Goal: Task Accomplishment & Management: Manage account settings

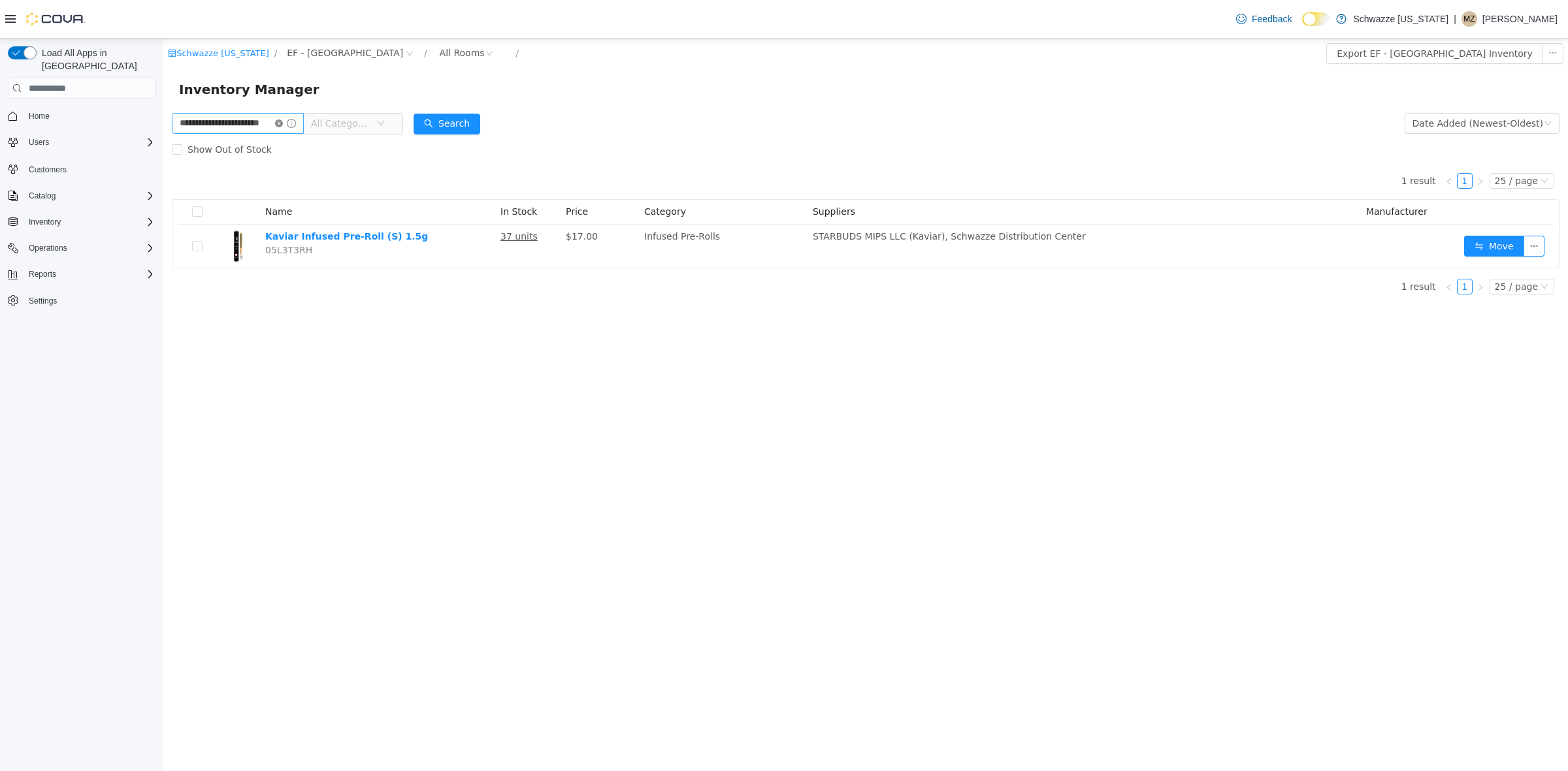
click at [283, 122] on icon "icon: close-circle" at bounding box center [279, 123] width 8 height 8
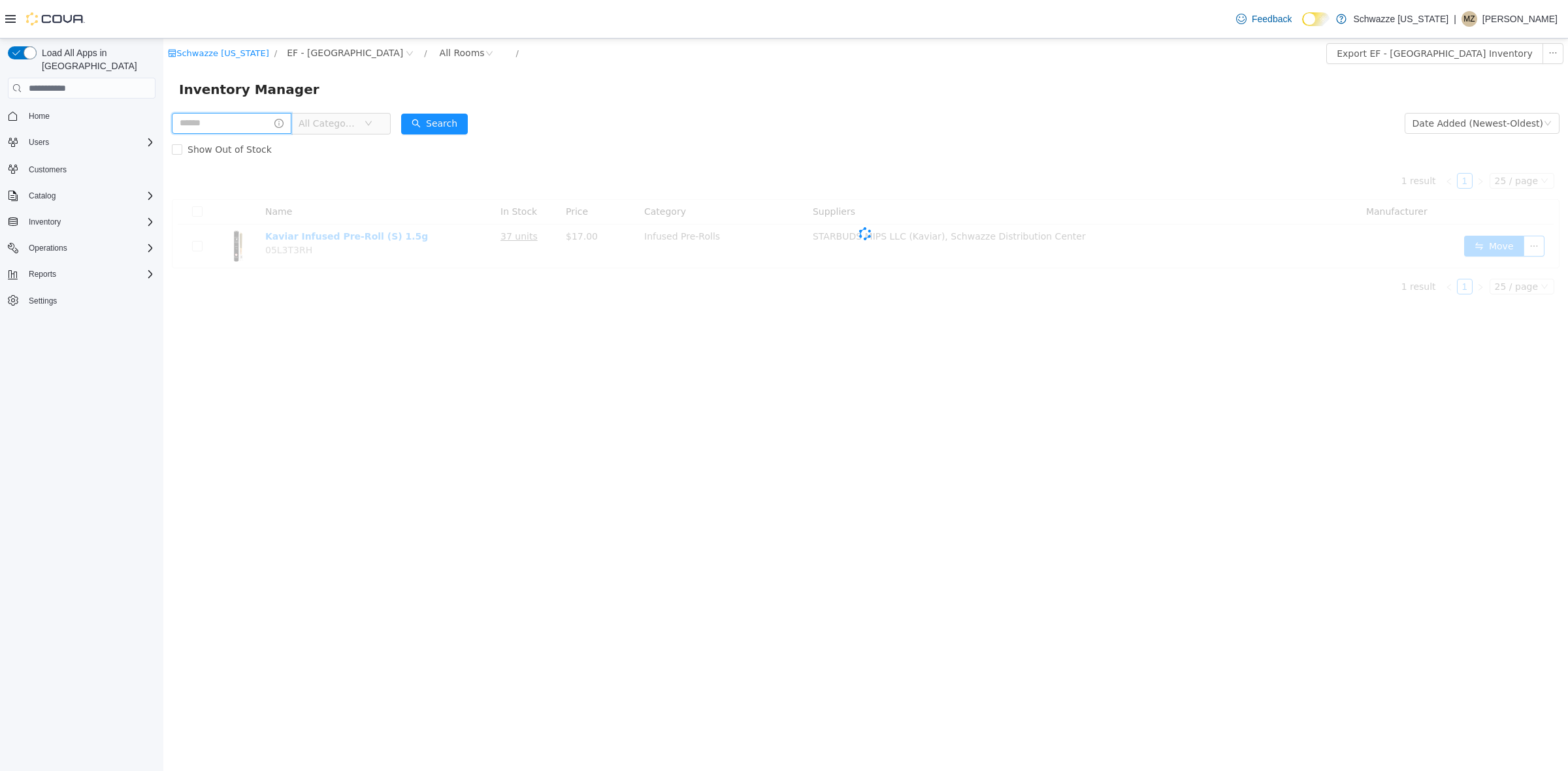
click at [274, 130] on input "text" at bounding box center [231, 123] width 120 height 21
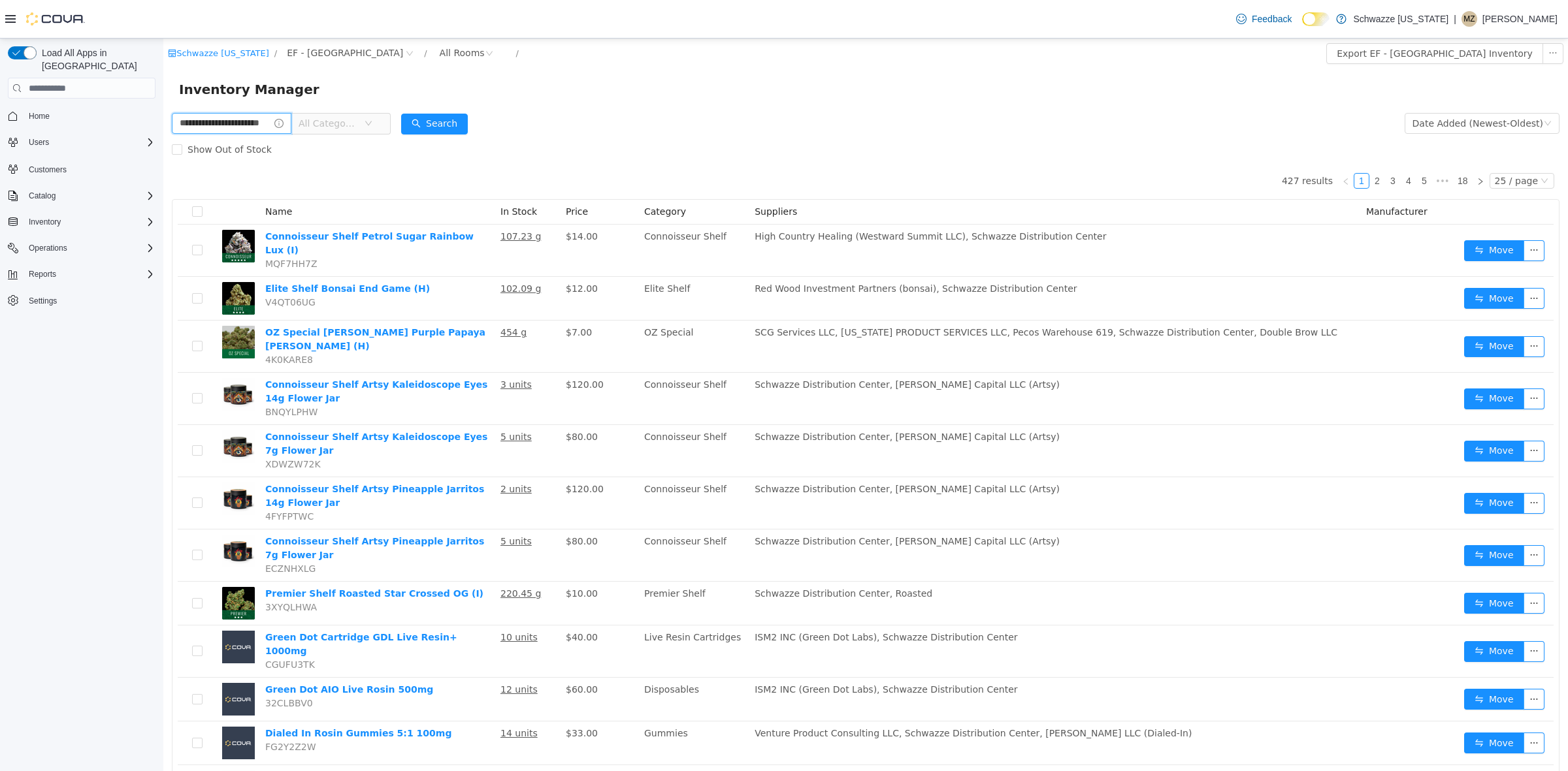
type input "**********"
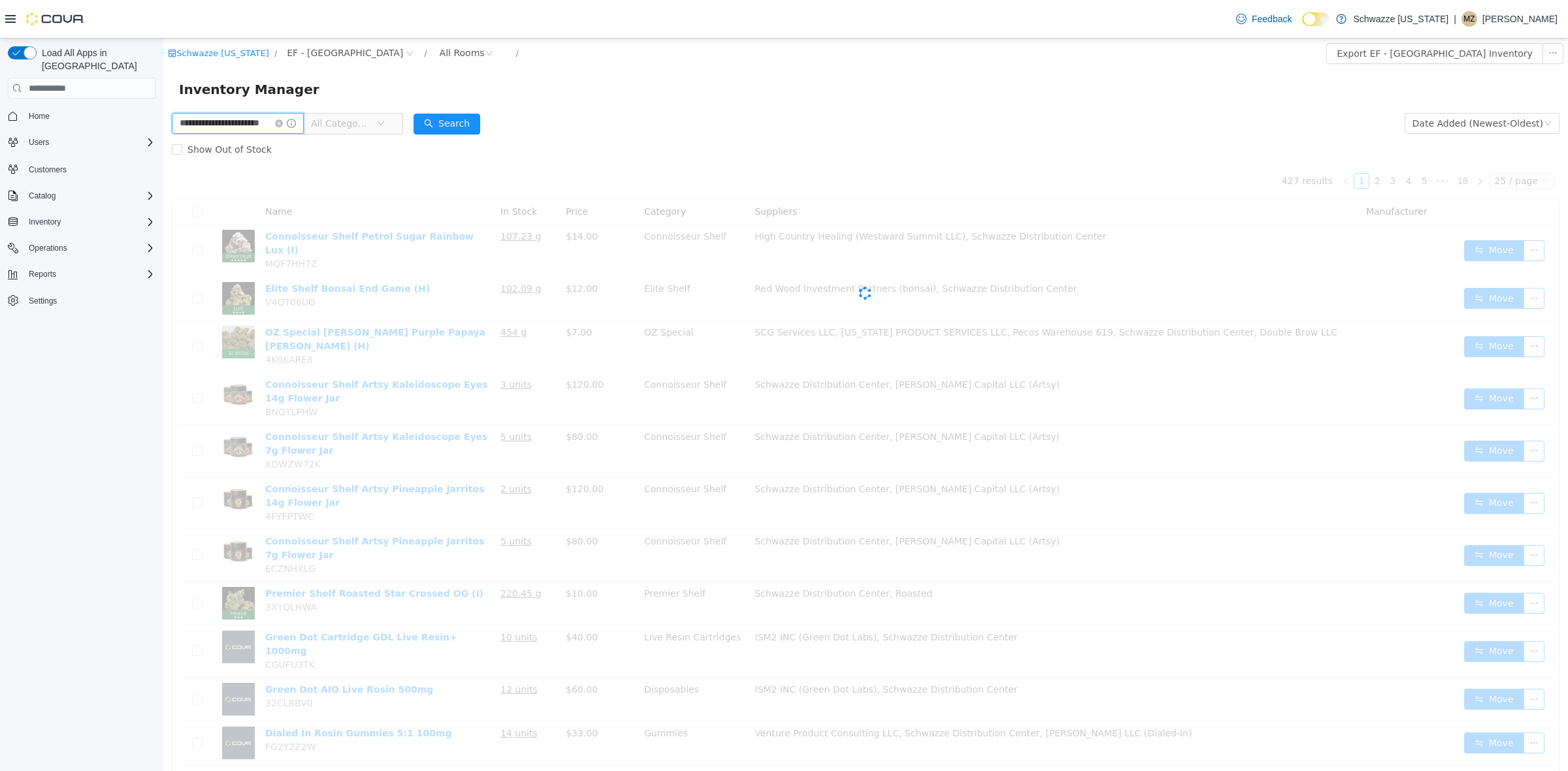
scroll to position [0, 17]
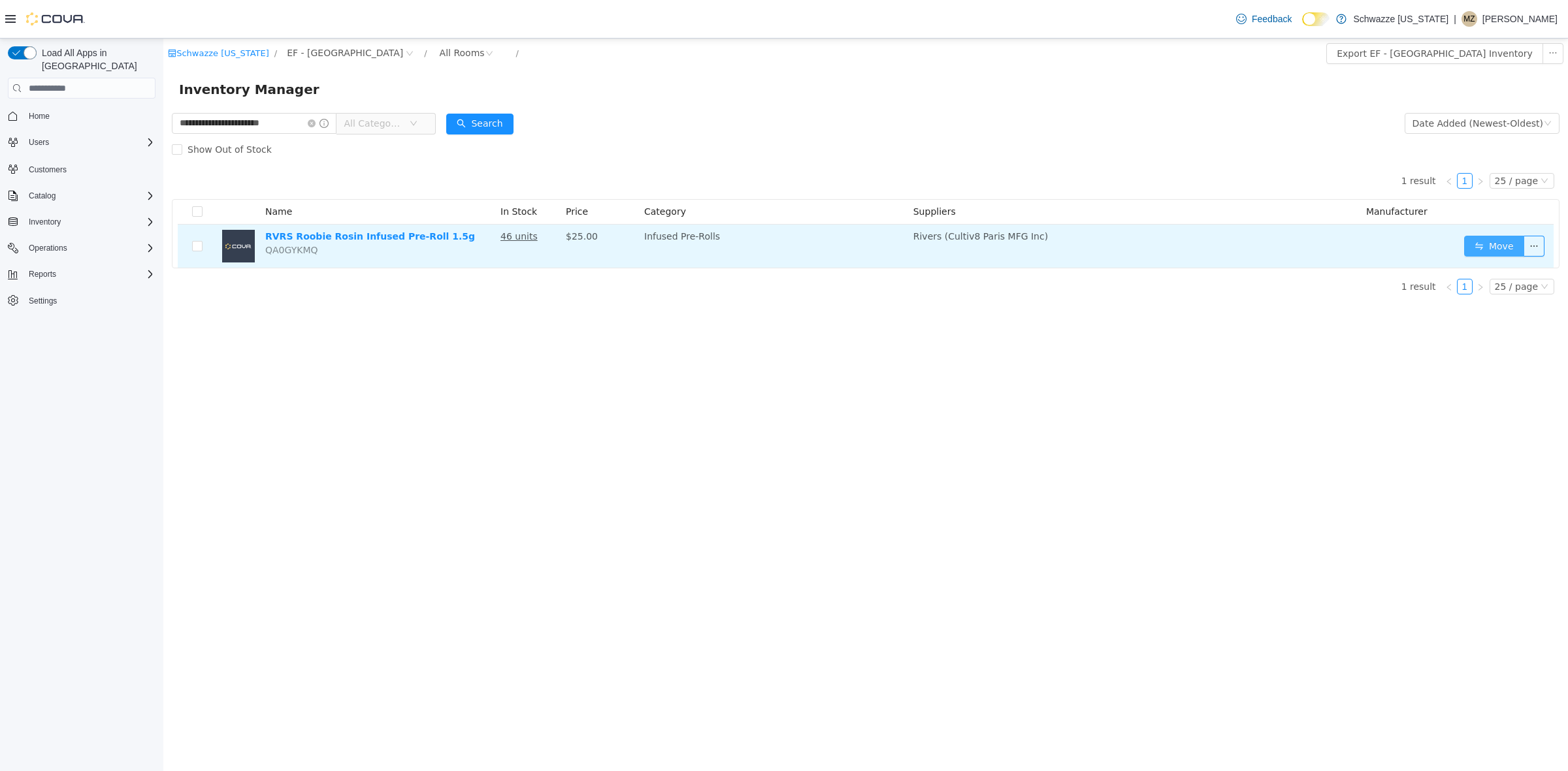
click at [1503, 244] on button "Move" at bounding box center [1493, 246] width 60 height 21
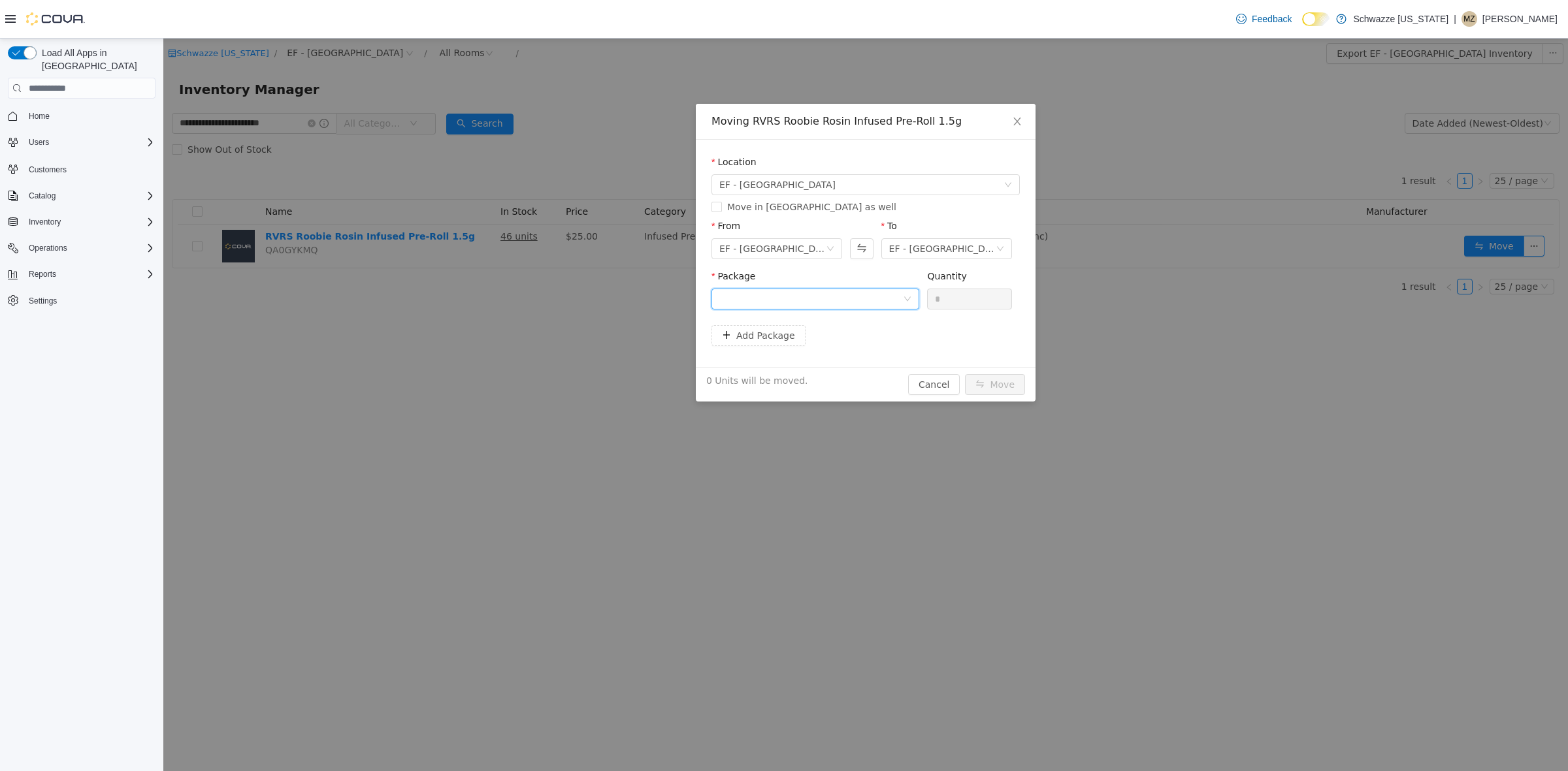
click at [791, 299] on div at bounding box center [811, 299] width 183 height 19
click at [830, 390] on li "1A4000B00014FF1000005457 Quantity : 12 Units" at bounding box center [815, 388] width 207 height 35
drag, startPoint x: 946, startPoint y: 298, endPoint x: 821, endPoint y: 292, distance: 125.1
click at [834, 296] on span "Package 1A4000B00014FF1000005457 Quantity * 12 Units available to move in this …" at bounding box center [865, 300] width 308 height 57
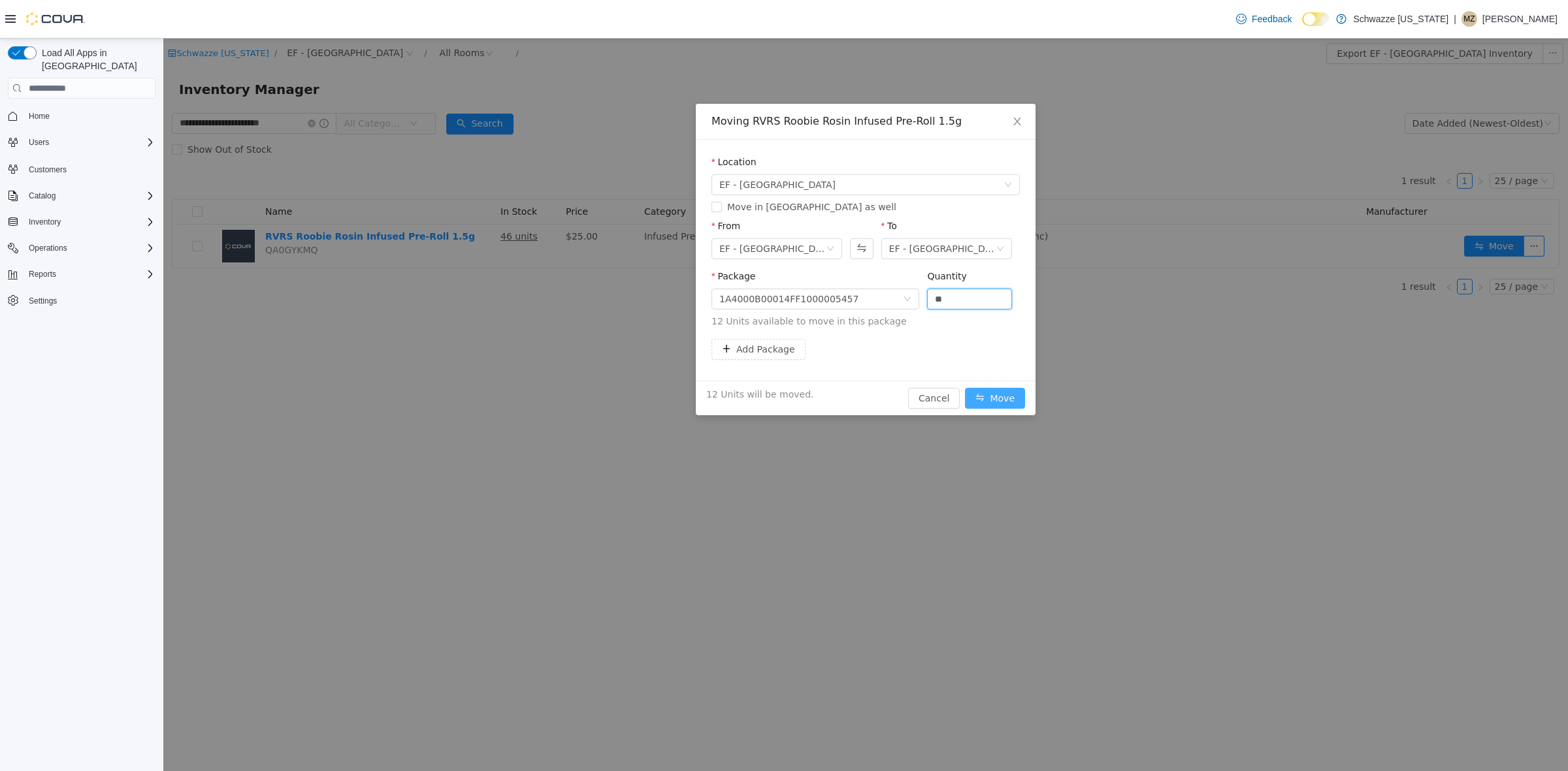
type input "**"
click at [1010, 402] on button "Move" at bounding box center [994, 398] width 60 height 21
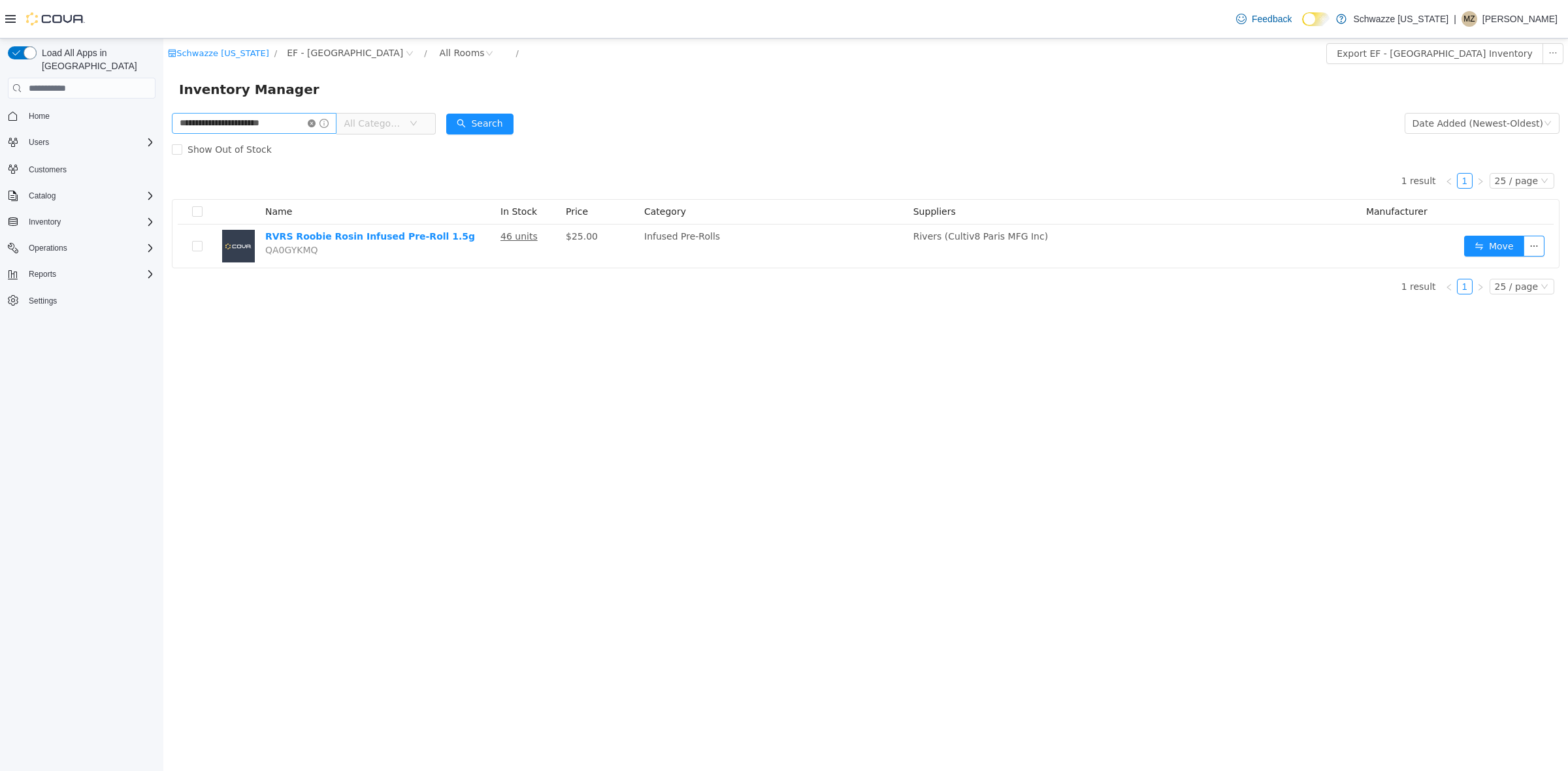
click at [312, 123] on icon "icon: close-circle" at bounding box center [311, 123] width 8 height 8
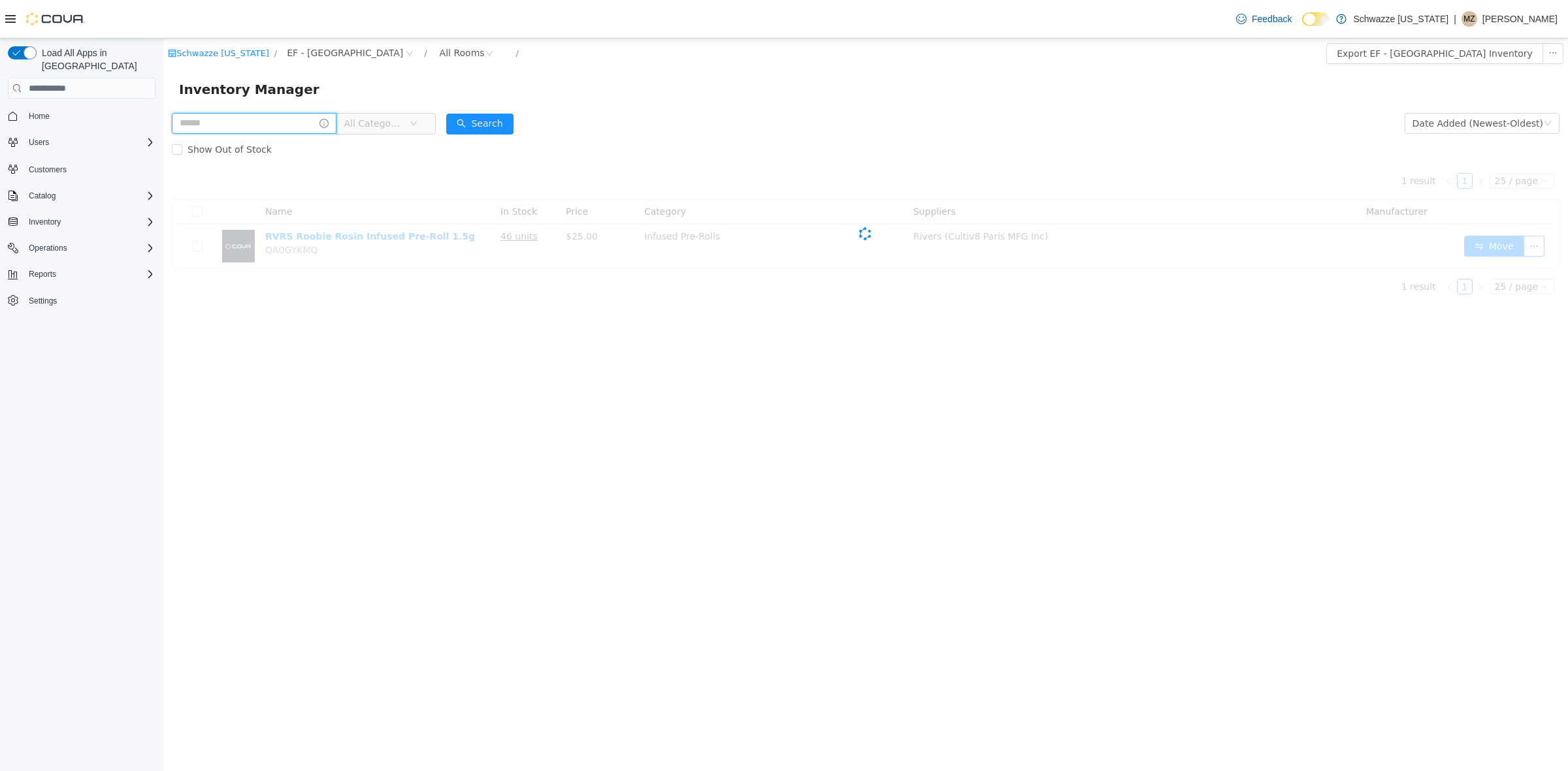
drag, startPoint x: 285, startPoint y: 123, endPoint x: 269, endPoint y: 129, distance: 17.1
click at [285, 123] on input "text" at bounding box center [254, 123] width 165 height 21
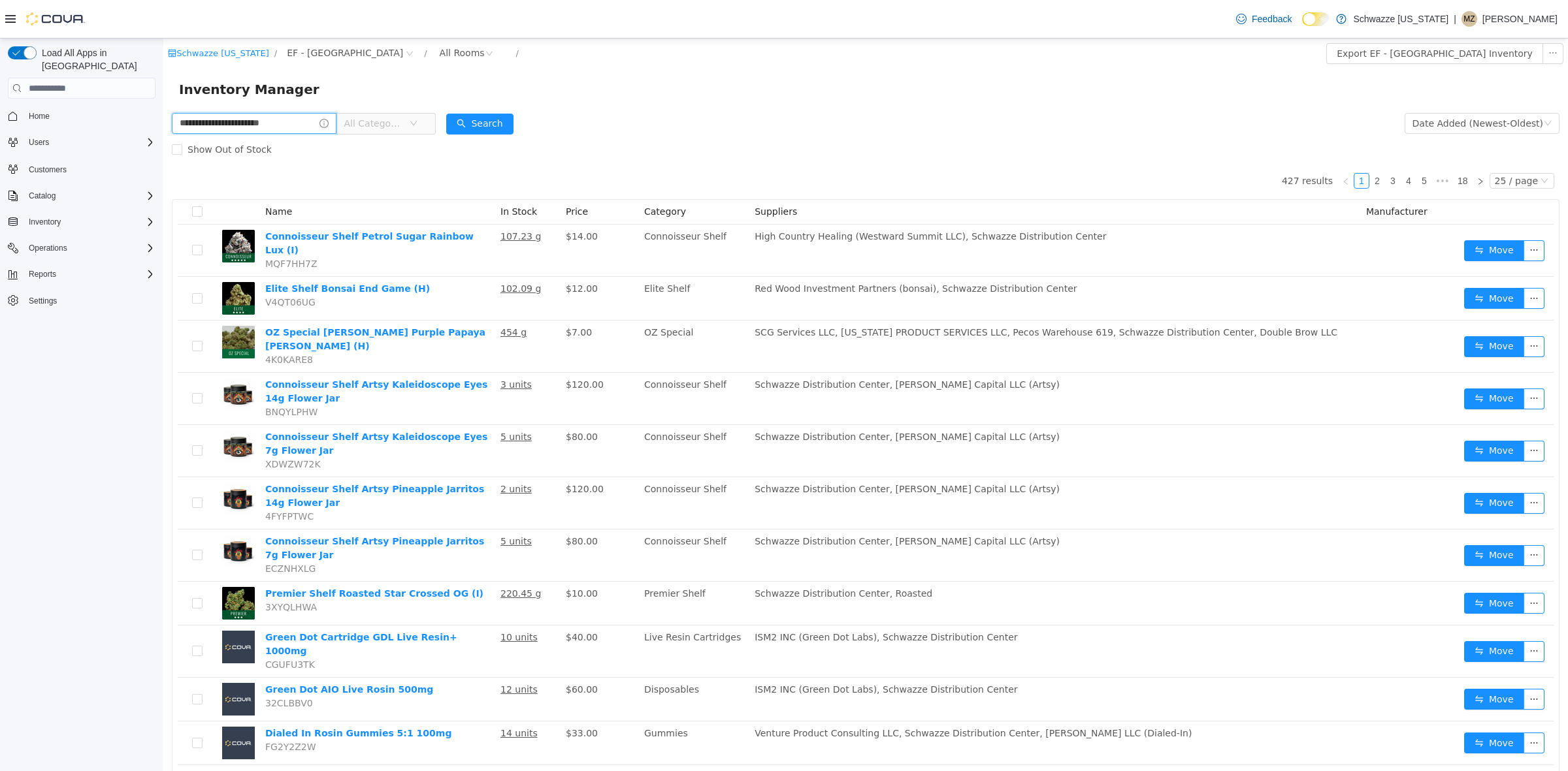
type input "**********"
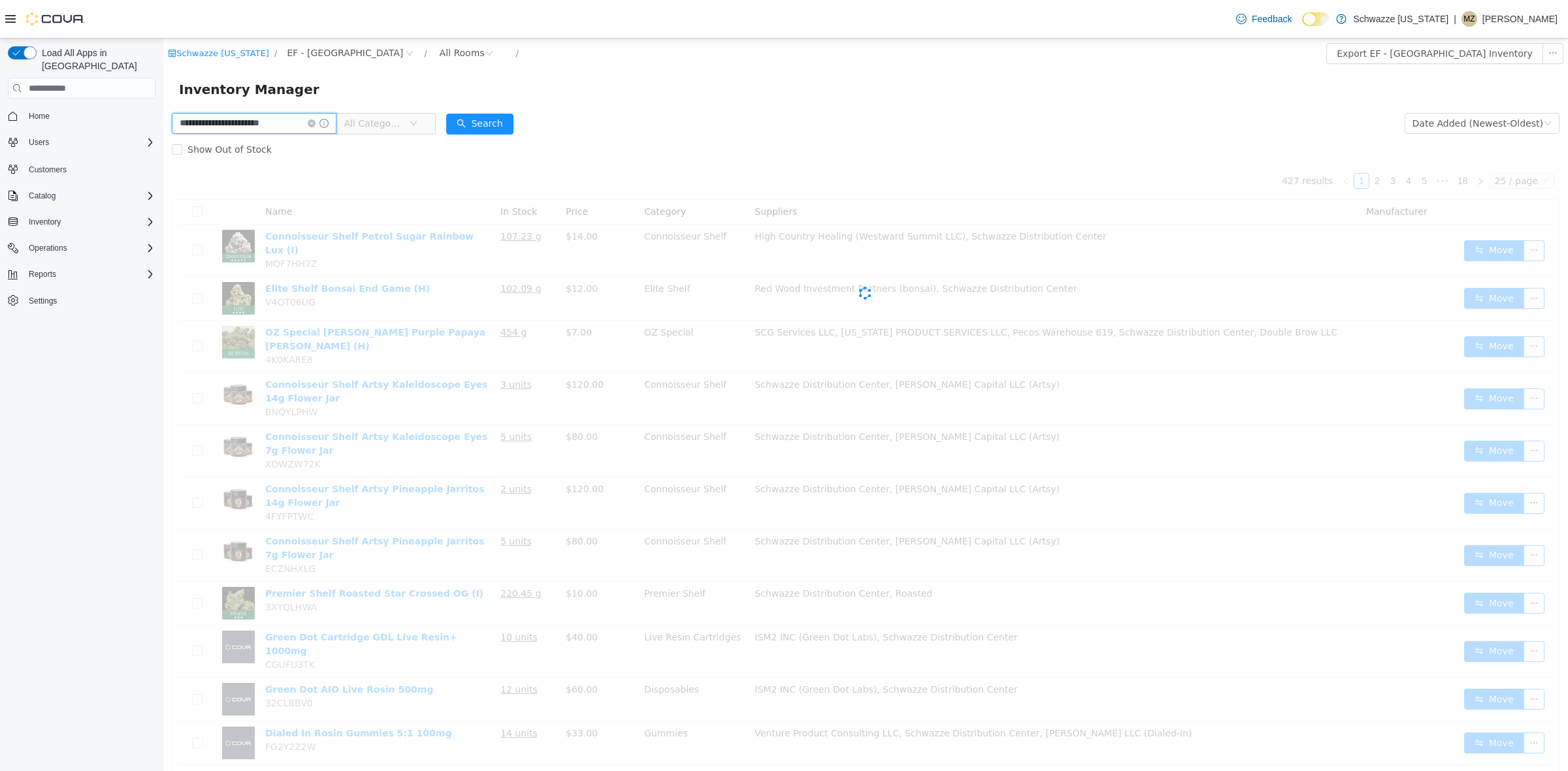
scroll to position [0, 17]
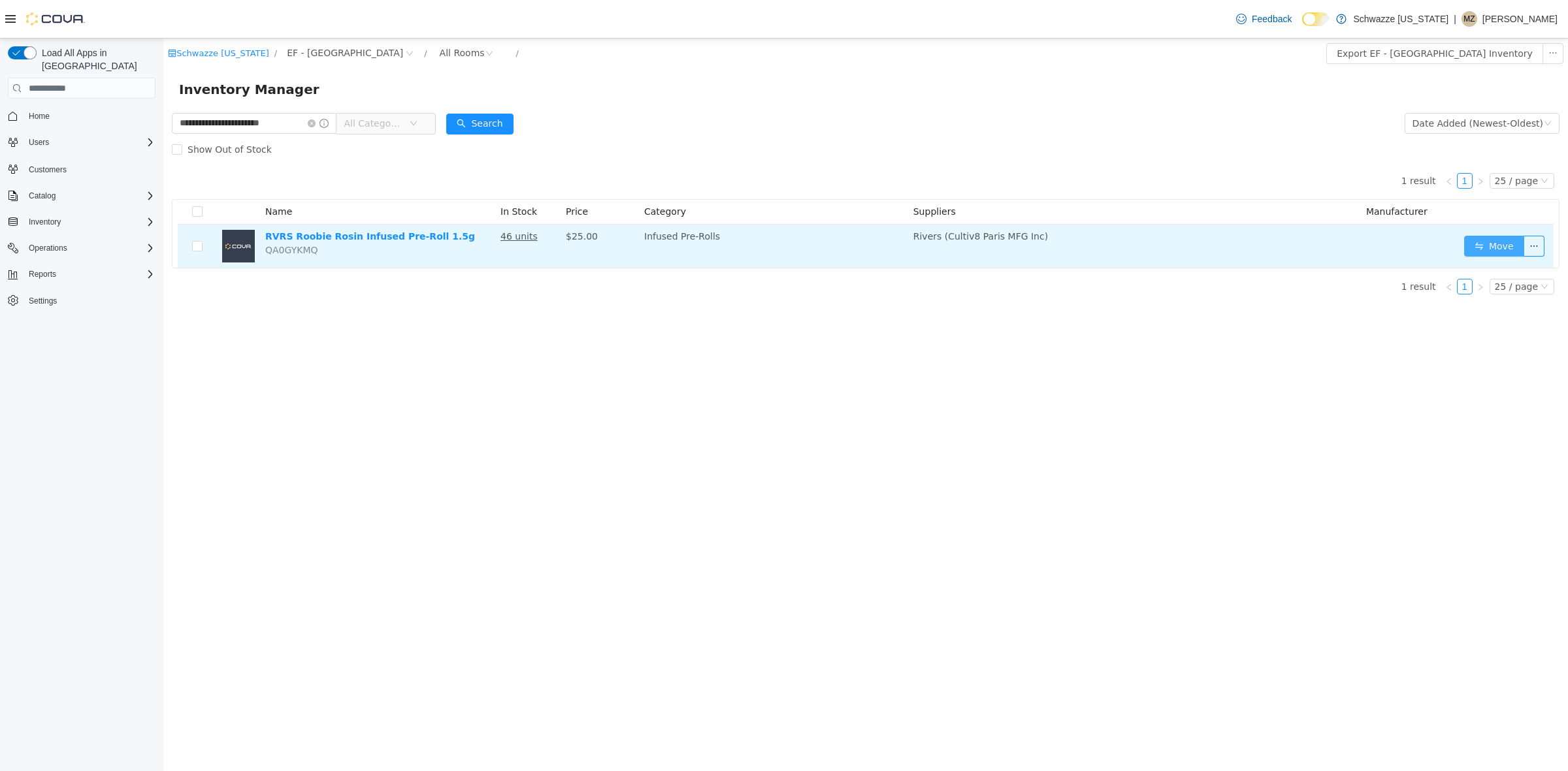
click at [1493, 237] on button "Move" at bounding box center [1493, 246] width 60 height 21
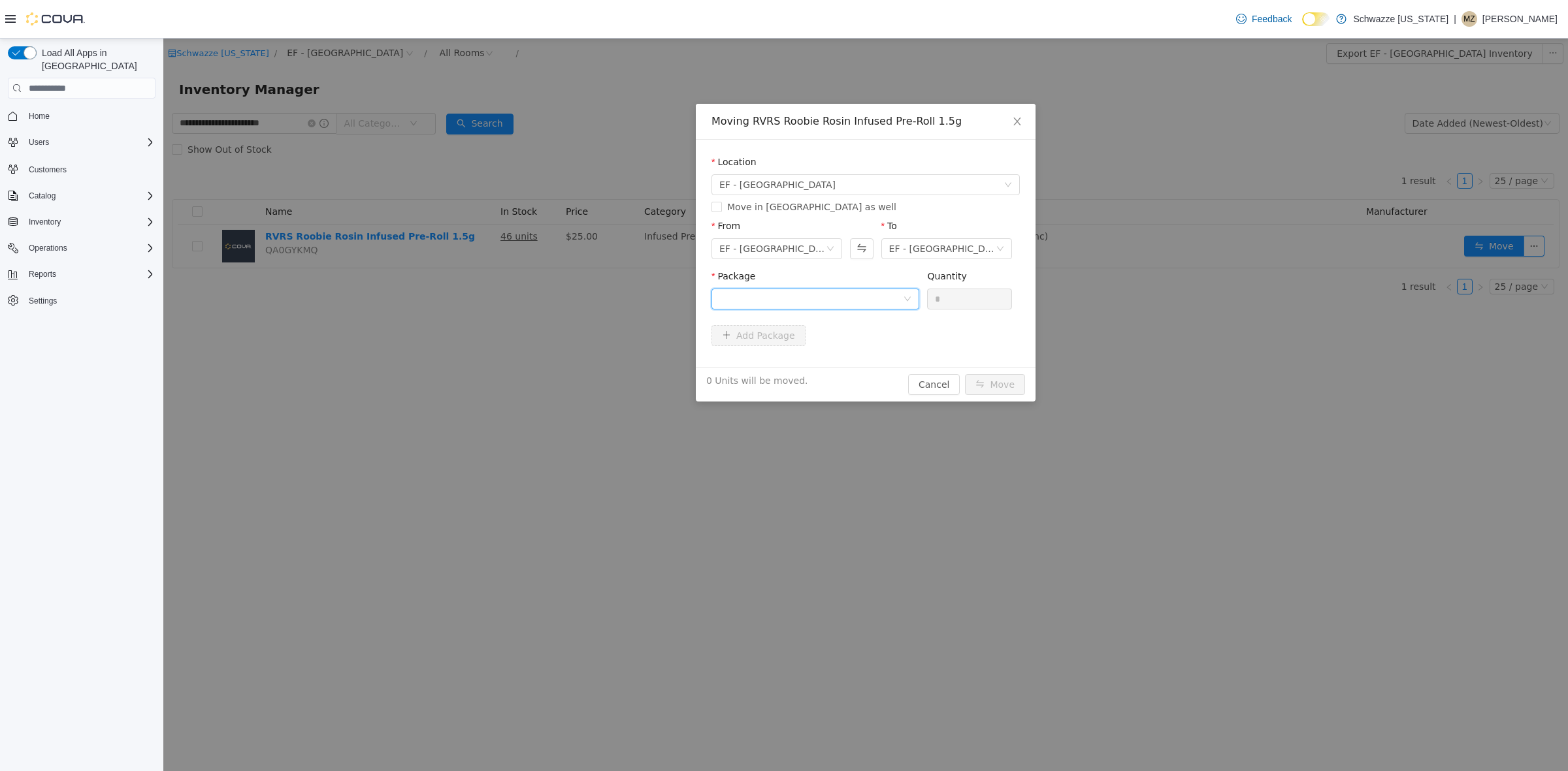
click at [834, 291] on div at bounding box center [811, 299] width 183 height 19
click at [857, 348] on strong "1A4000B00014FF1000005451" at bounding box center [796, 346] width 154 height 10
drag, startPoint x: 956, startPoint y: 295, endPoint x: 758, endPoint y: 287, distance: 198.2
click at [765, 290] on span "Package 1A4000B00014FF1000005451 Quantity * 12 Units available to move in this …" at bounding box center [865, 300] width 308 height 57
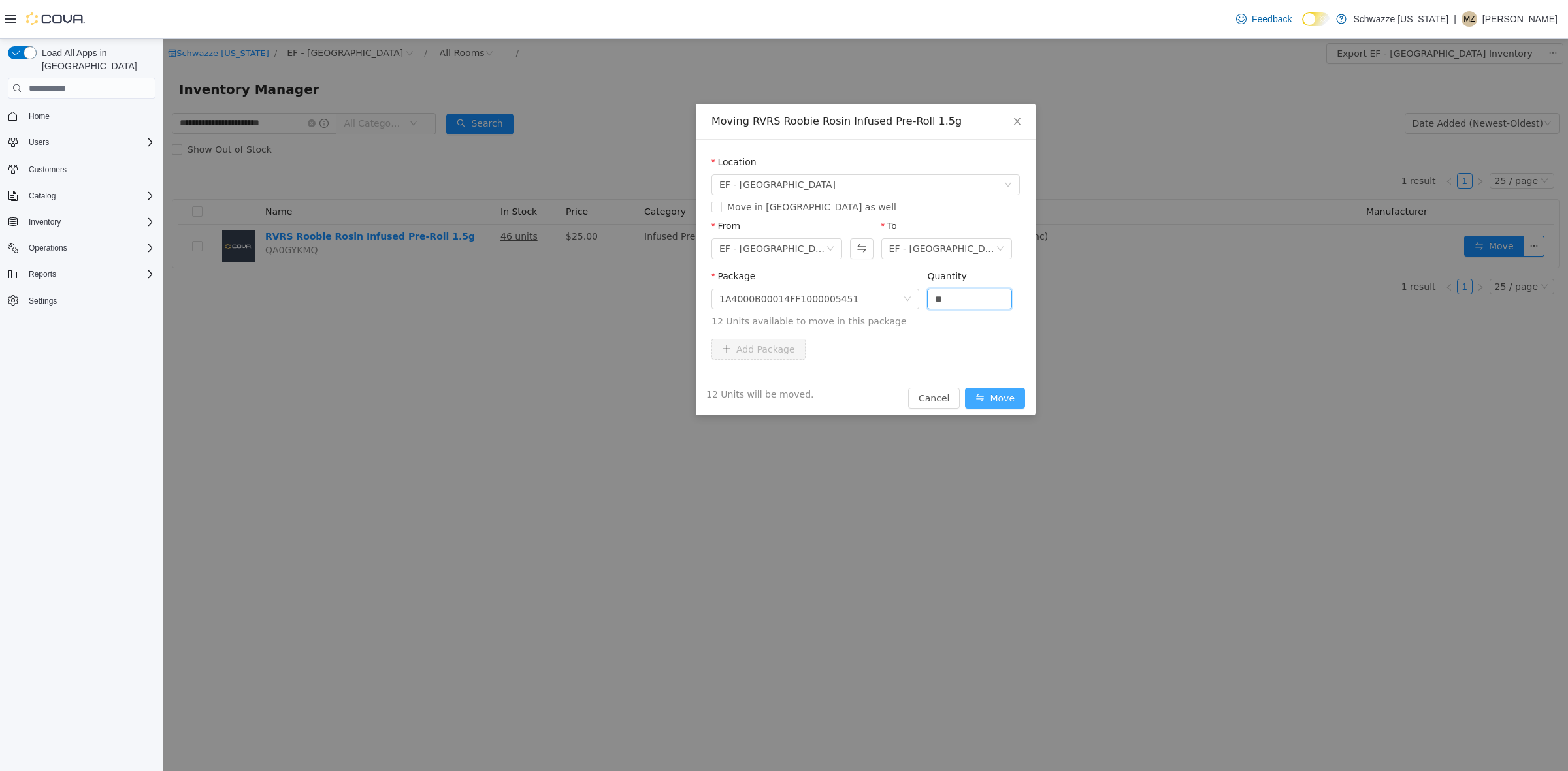
type input "**"
click at [1013, 394] on button "Move" at bounding box center [994, 398] width 60 height 21
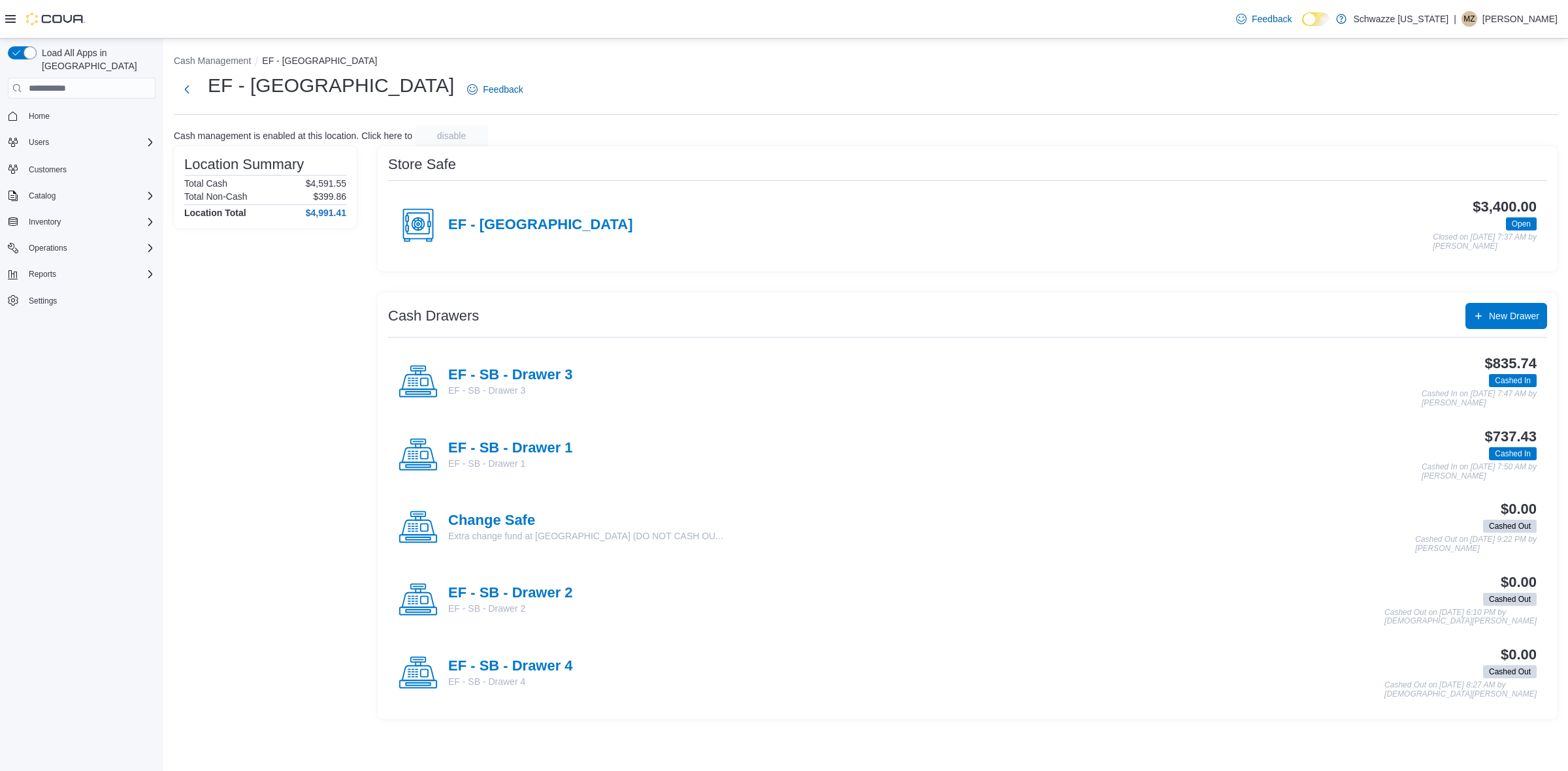
drag, startPoint x: 562, startPoint y: 377, endPoint x: 575, endPoint y: 377, distance: 13.0
click at [575, 377] on div "EF - SB - Drawer 3 EF - SB - Drawer 3 $835.74 Cashed In Cashed In on [DATE] 7:4…" at bounding box center [968, 381] width 1159 height 72
click at [568, 374] on h4 "EF - SB - Drawer 3" at bounding box center [510, 376] width 125 height 17
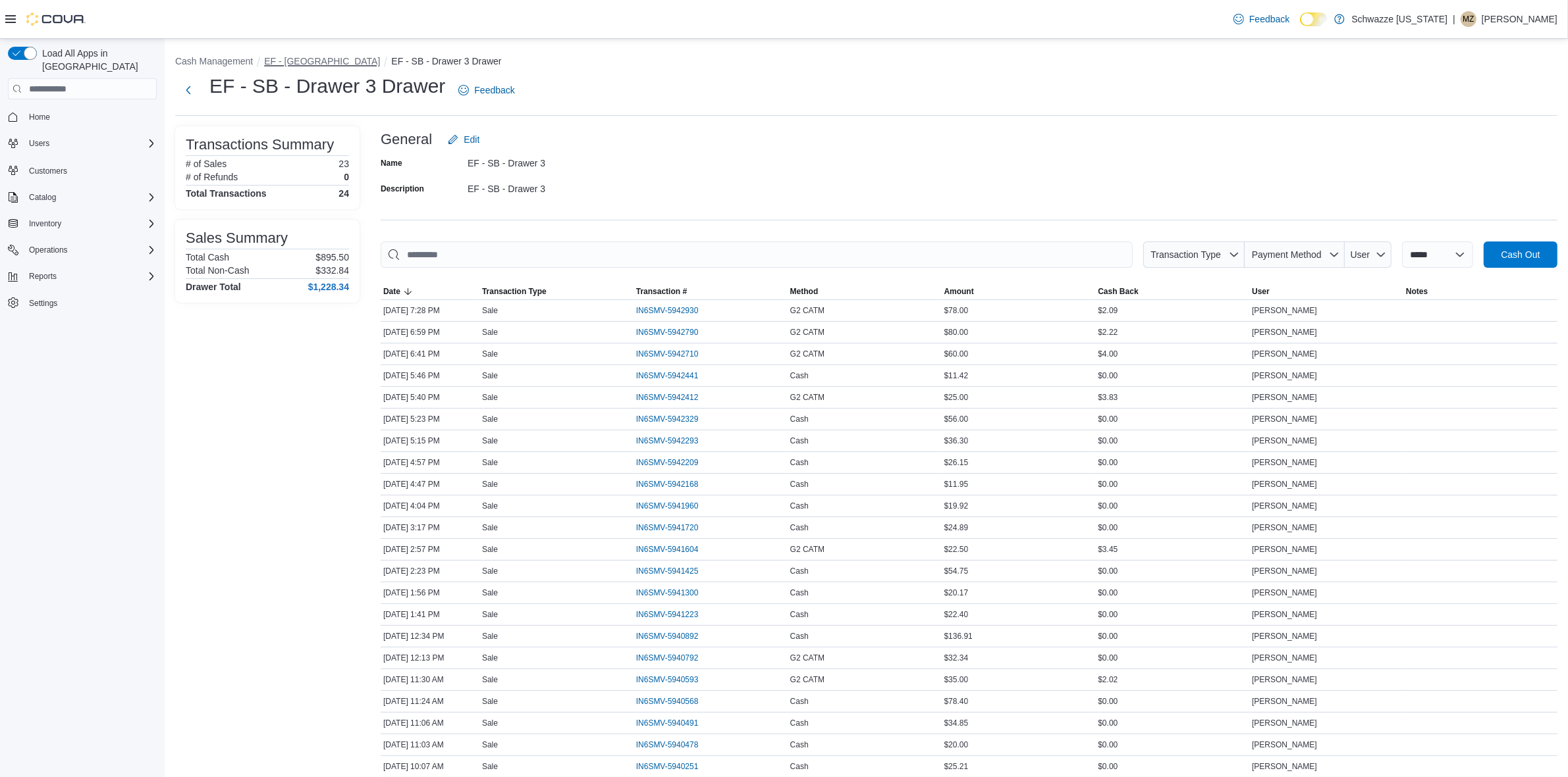
drag, startPoint x: 333, startPoint y: 56, endPoint x: 575, endPoint y: 48, distance: 242.1
click at [362, 56] on ol "Cash Management EF - South Boulder EF - SB - Drawer 3 Drawer" at bounding box center [867, 63] width 1382 height 16
click at [303, 63] on button "EF - [GEOGRAPHIC_DATA]" at bounding box center [322, 60] width 116 height 10
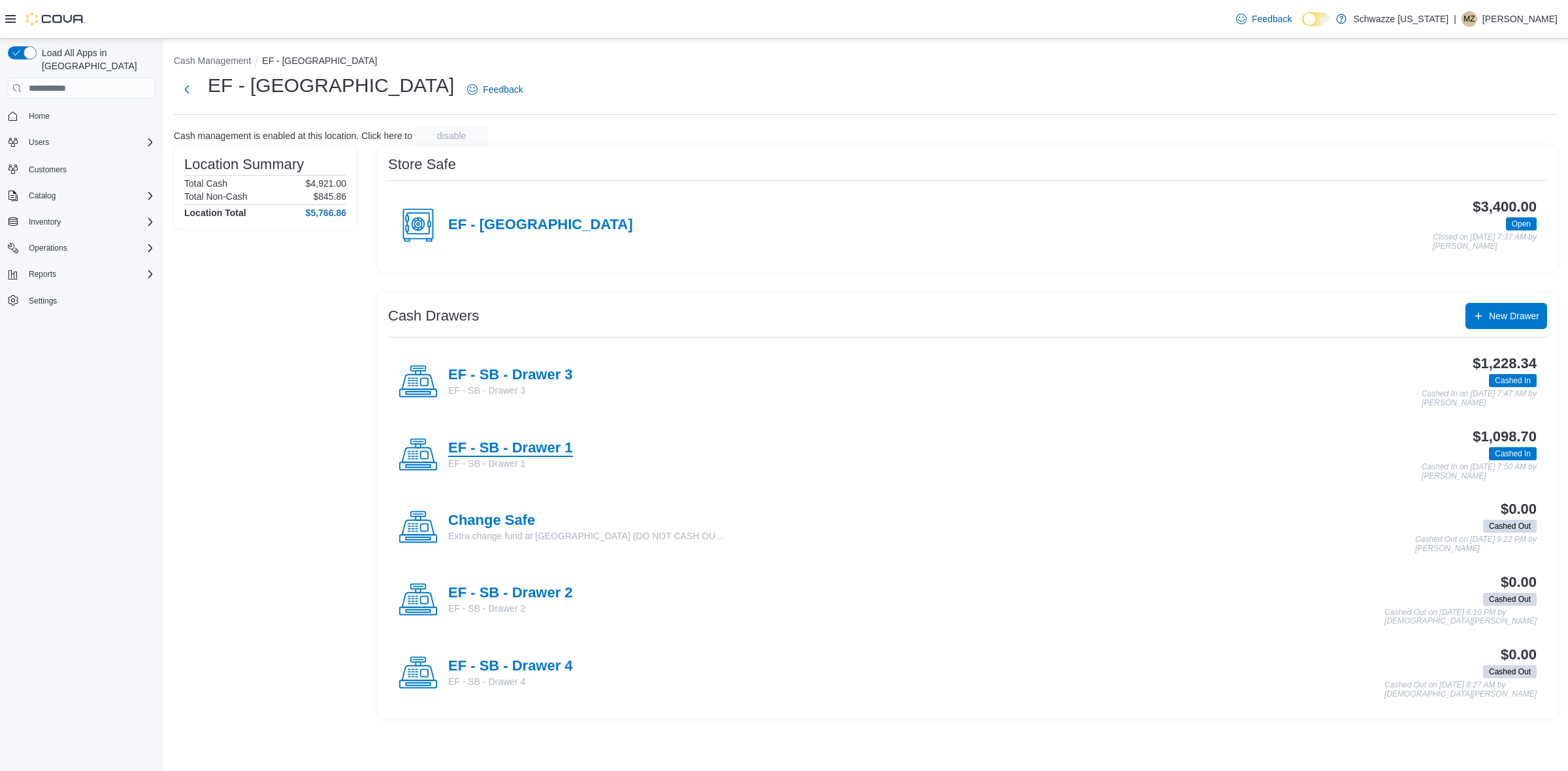
click at [552, 446] on h4 "EF - SB - Drawer 1" at bounding box center [510, 449] width 125 height 17
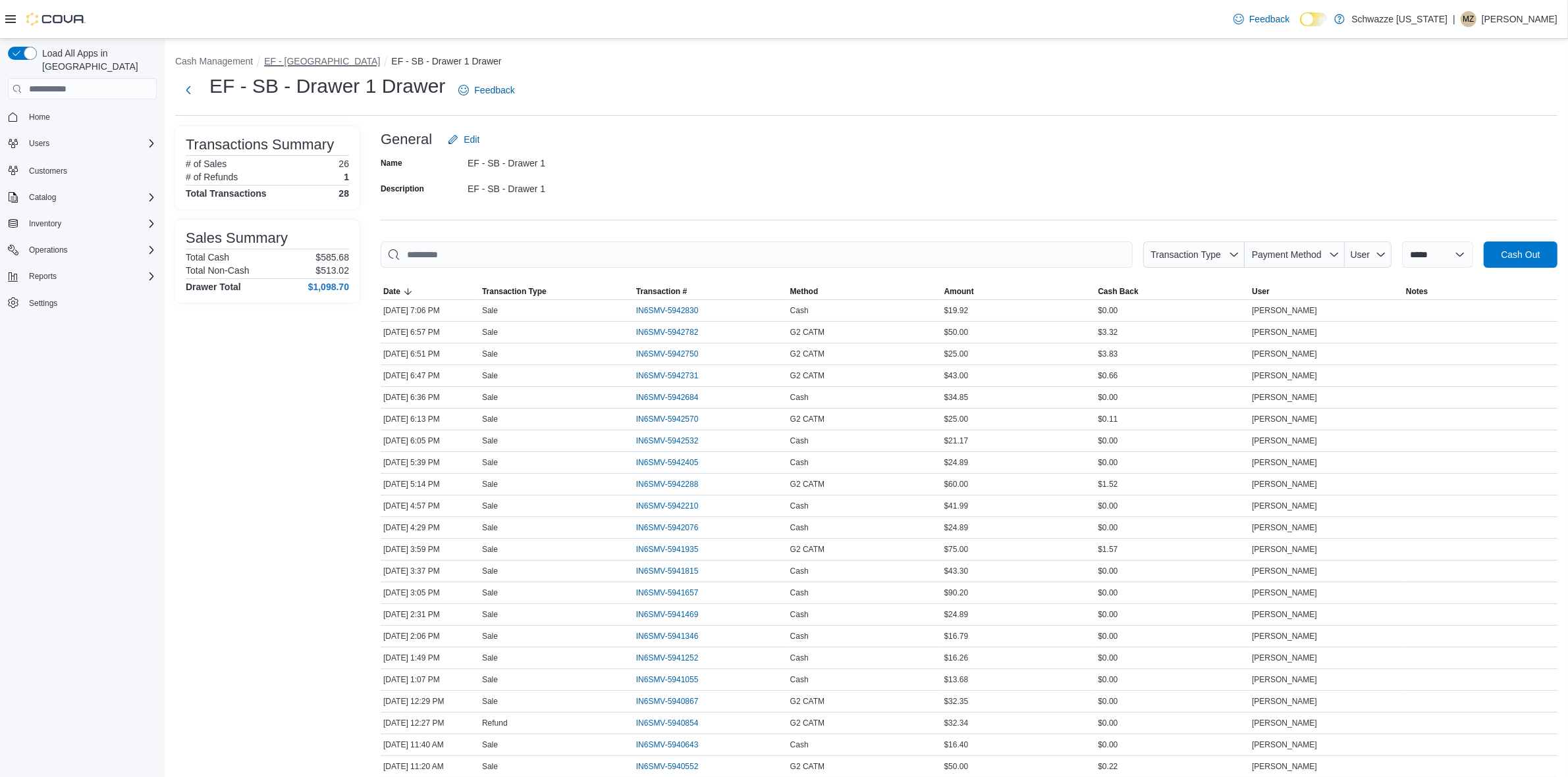
click at [294, 56] on button "EF - [GEOGRAPHIC_DATA]" at bounding box center [322, 60] width 116 height 10
